Goal: Information Seeking & Learning: Compare options

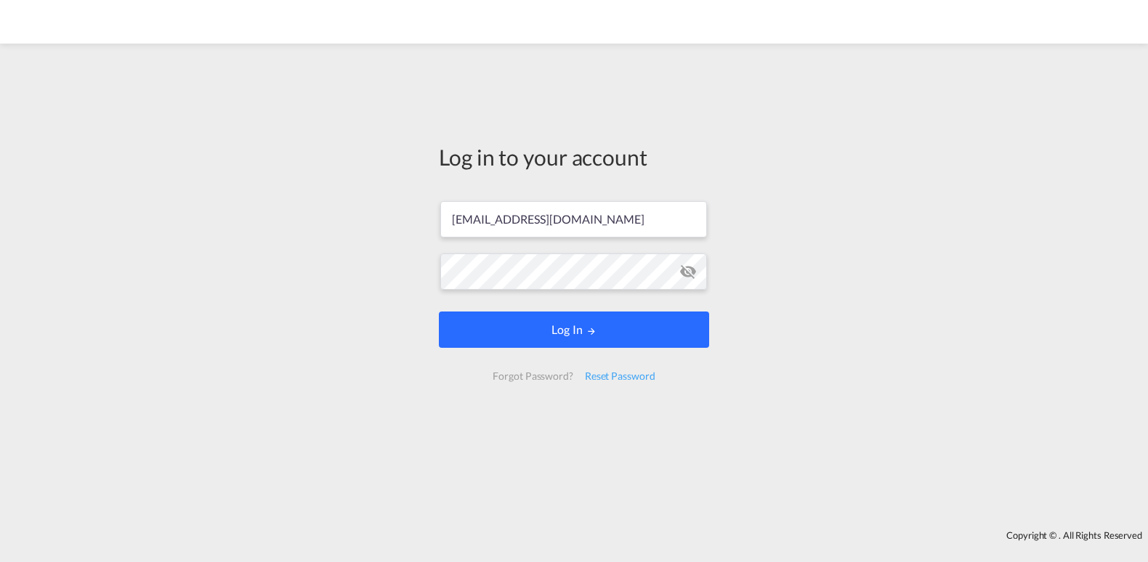
click at [565, 342] on button "Log In" at bounding box center [574, 330] width 270 height 36
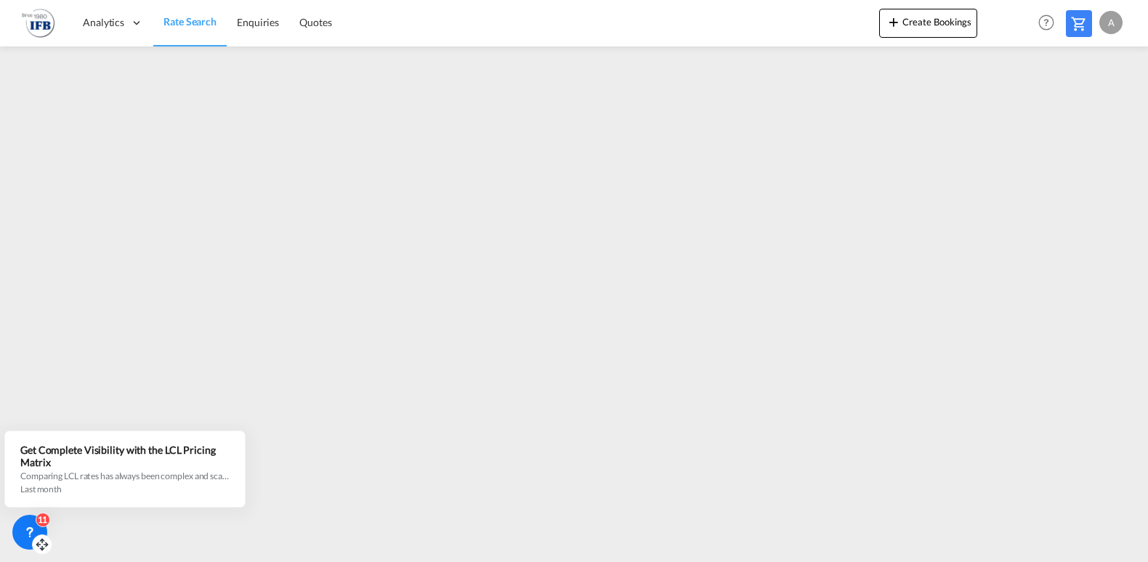
click at [39, 536] on div at bounding box center [42, 545] width 20 height 20
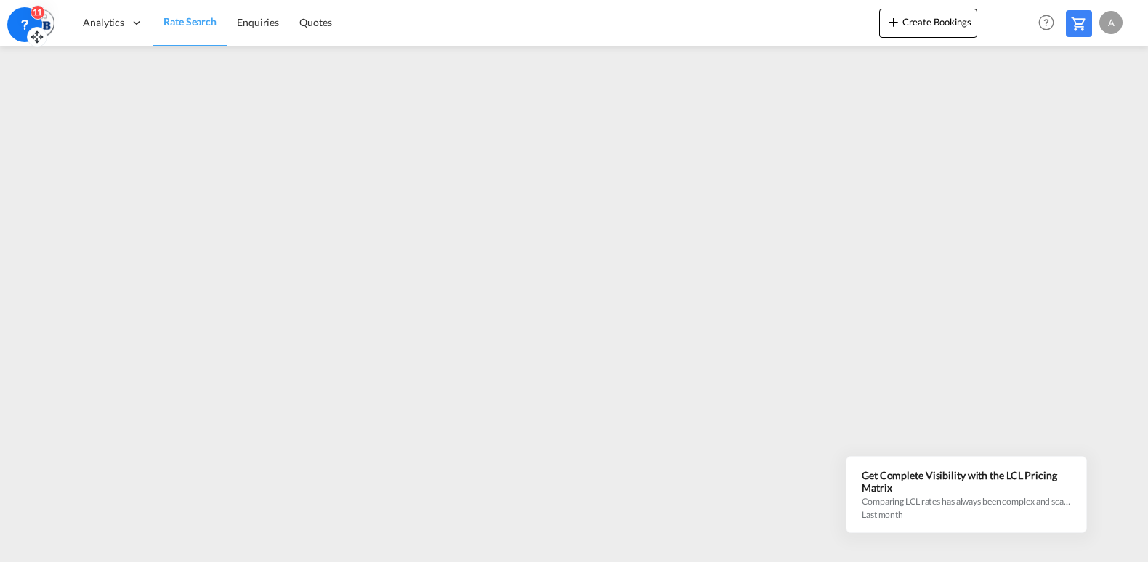
drag, startPoint x: 1094, startPoint y: 467, endPoint x: -5, endPoint y: -47, distance: 1212.9
